Goal: Use online tool/utility: Utilize a website feature to perform a specific function

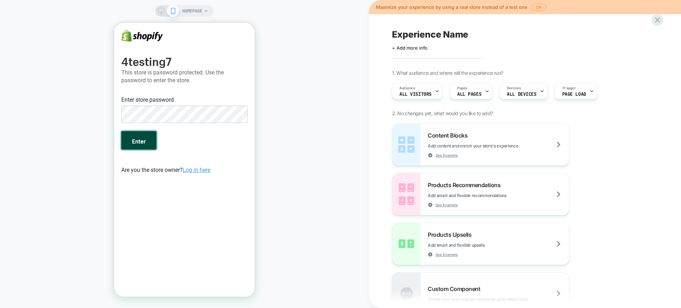
click at [145, 135] on button "Enter" at bounding box center [138, 140] width 35 height 18
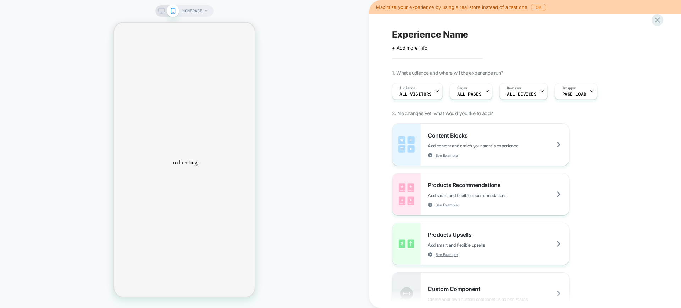
click at [162, 10] on icon at bounding box center [161, 11] width 6 height 6
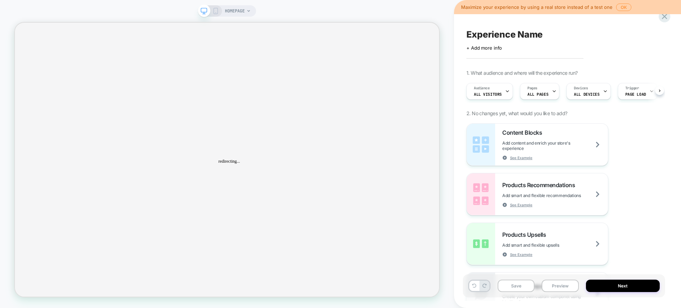
click at [223, 11] on div "HOMEPAGE" at bounding box center [227, 10] width 58 height 11
click at [236, 12] on span "HOMEPAGE" at bounding box center [235, 10] width 20 height 11
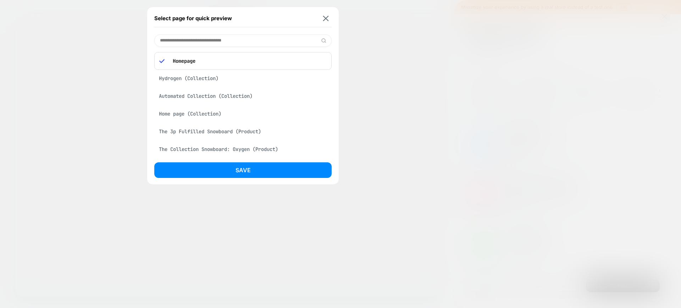
click at [204, 81] on div "Hydrogen (Collection)" at bounding box center [242, 78] width 177 height 13
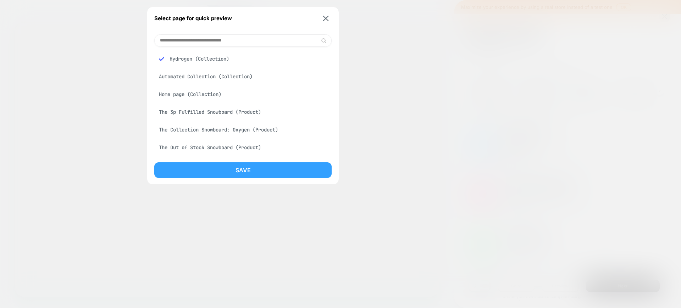
click at [213, 174] on button "Save" at bounding box center [242, 170] width 177 height 16
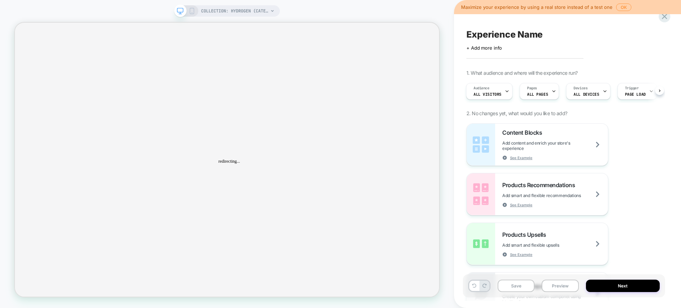
scroll to position [0, 1]
